Goal: Task Accomplishment & Management: Use online tool/utility

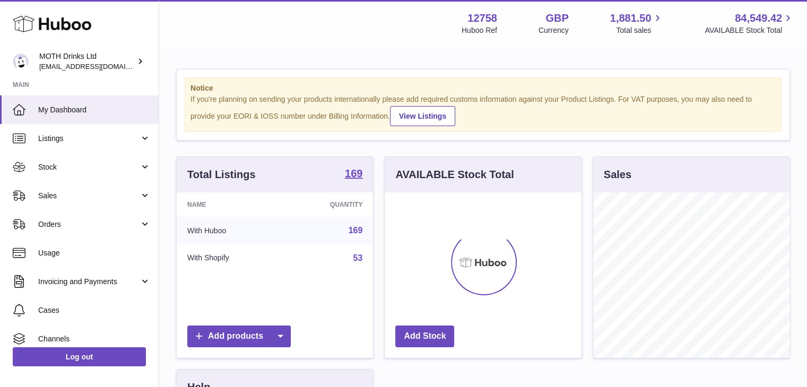
scroll to position [166, 197]
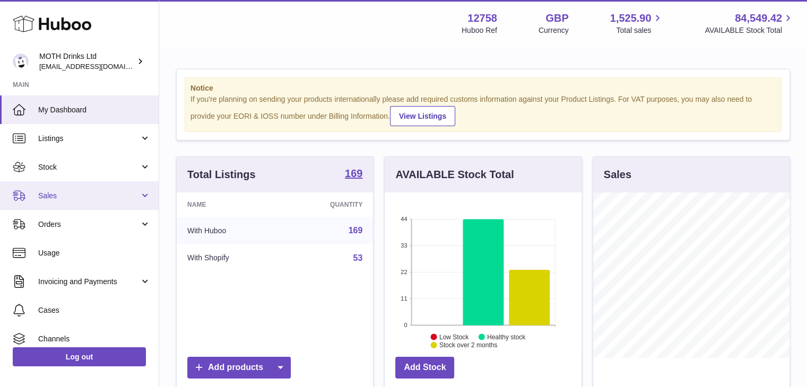
click at [50, 189] on link "Sales" at bounding box center [79, 195] width 159 height 29
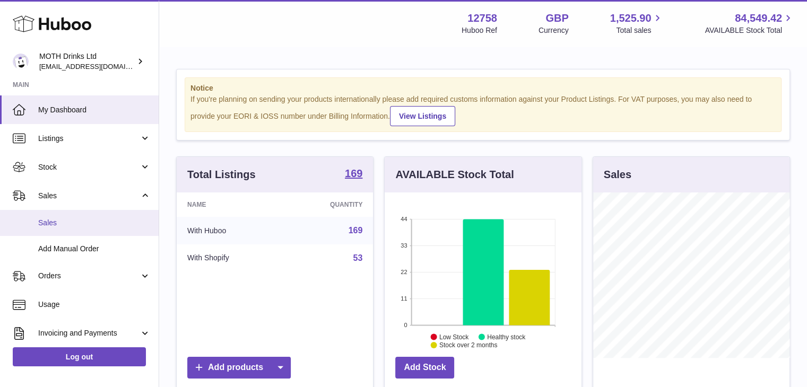
click at [53, 222] on span "Sales" at bounding box center [94, 223] width 112 height 10
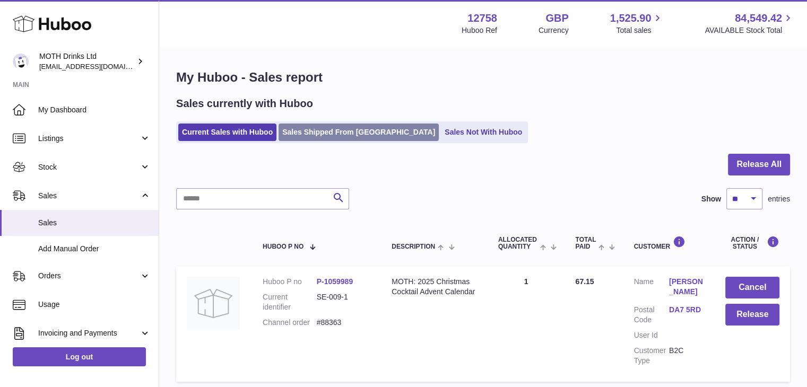
click at [350, 126] on link "Sales Shipped From Huboo" at bounding box center [359, 133] width 160 height 18
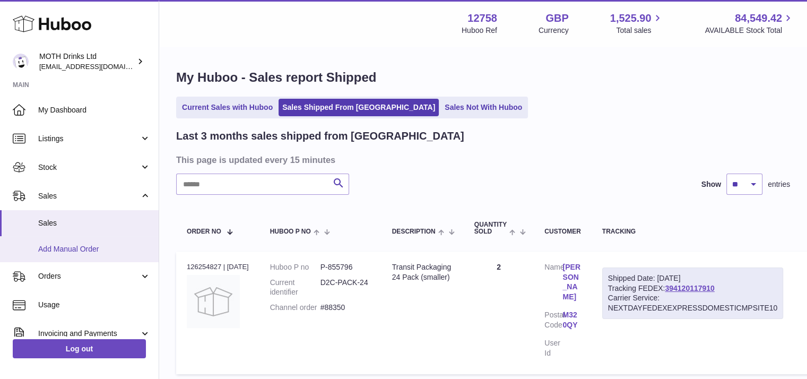
click at [69, 254] on link "Add Manual Order" at bounding box center [79, 249] width 159 height 26
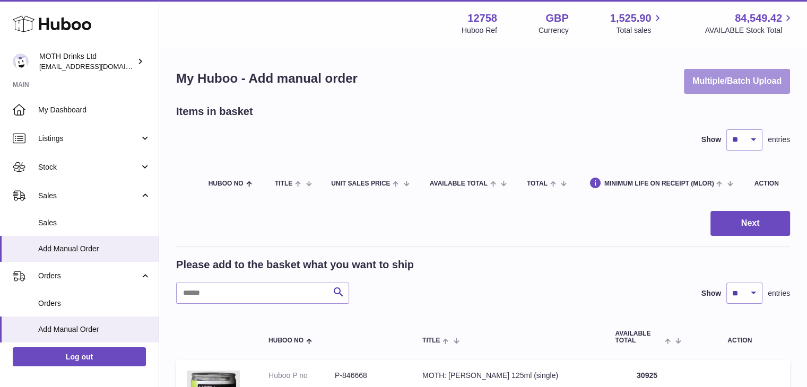
click at [706, 85] on button "Multiple/Batch Upload" at bounding box center [737, 81] width 106 height 25
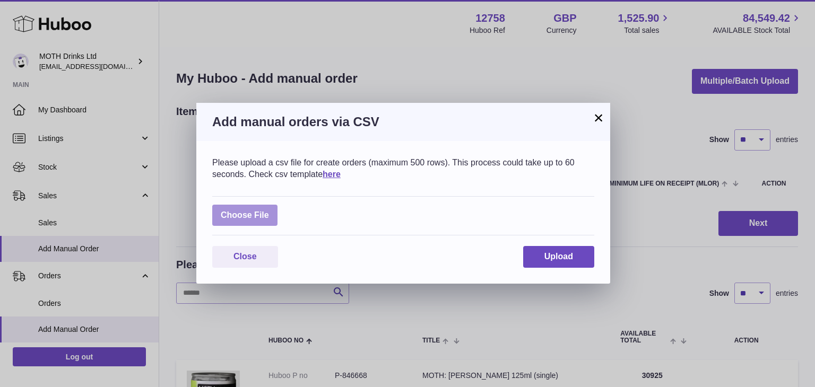
click at [258, 219] on label at bounding box center [244, 216] width 65 height 22
click at [269, 211] on input "file" at bounding box center [269, 210] width 1 height 1
type input "**********"
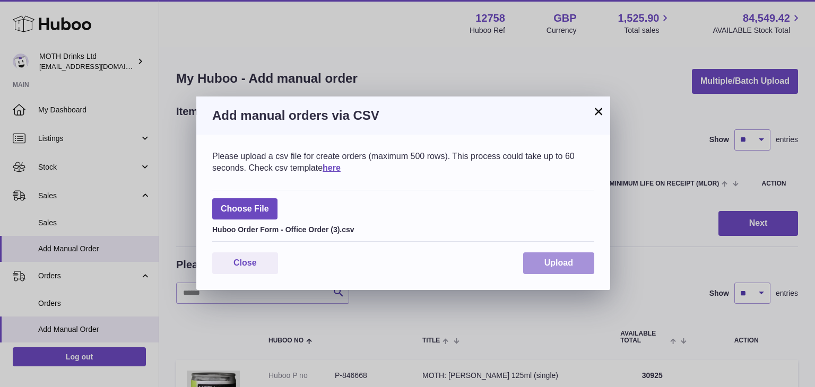
click at [540, 266] on button "Upload" at bounding box center [558, 264] width 71 height 22
